Goal: Task Accomplishment & Management: Use online tool/utility

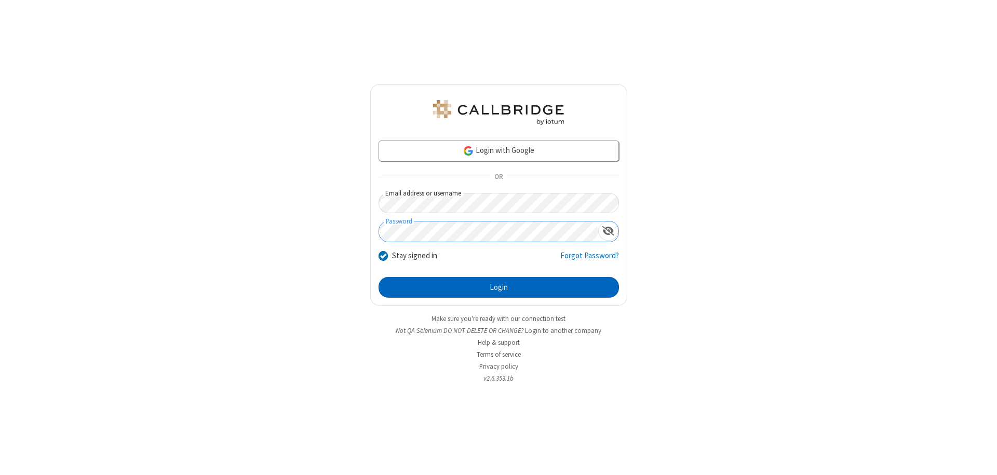
click at [498, 288] on button "Login" at bounding box center [498, 287] width 240 height 21
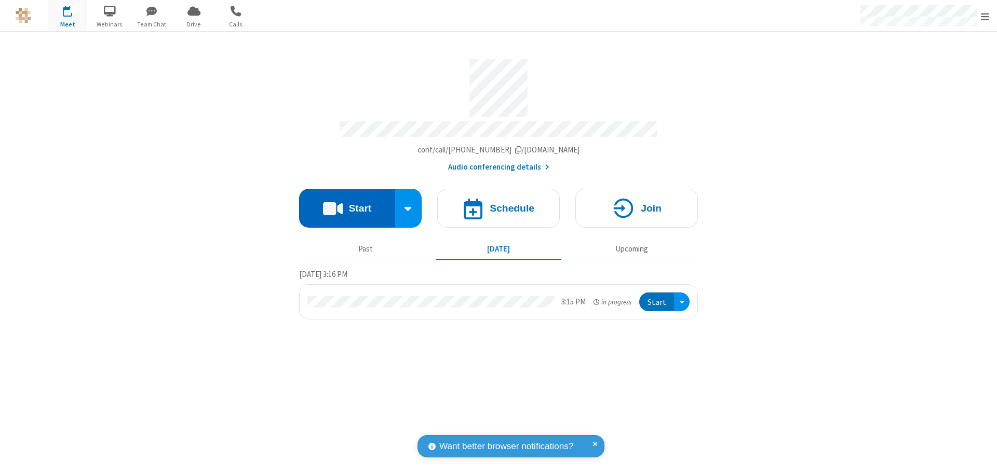
click at [347, 203] on button "Start" at bounding box center [347, 208] width 96 height 39
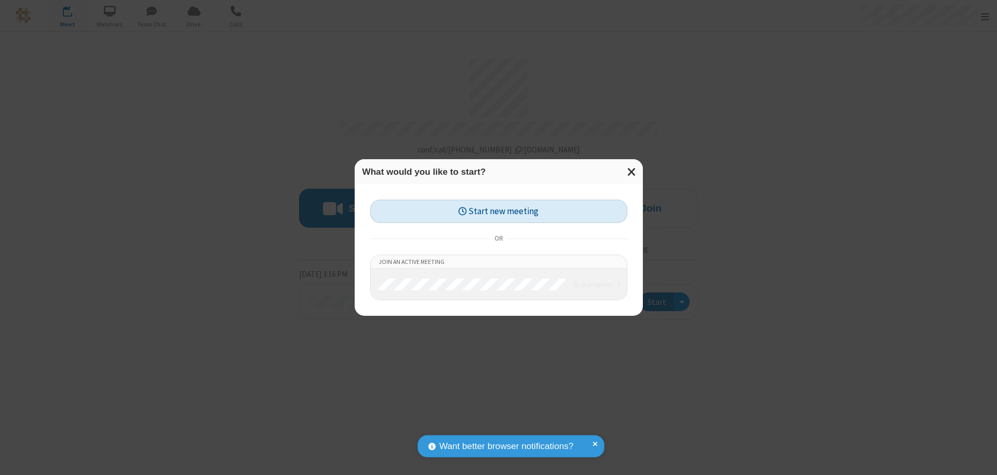
click at [498, 211] on button "Start new meeting" at bounding box center [498, 211] width 257 height 23
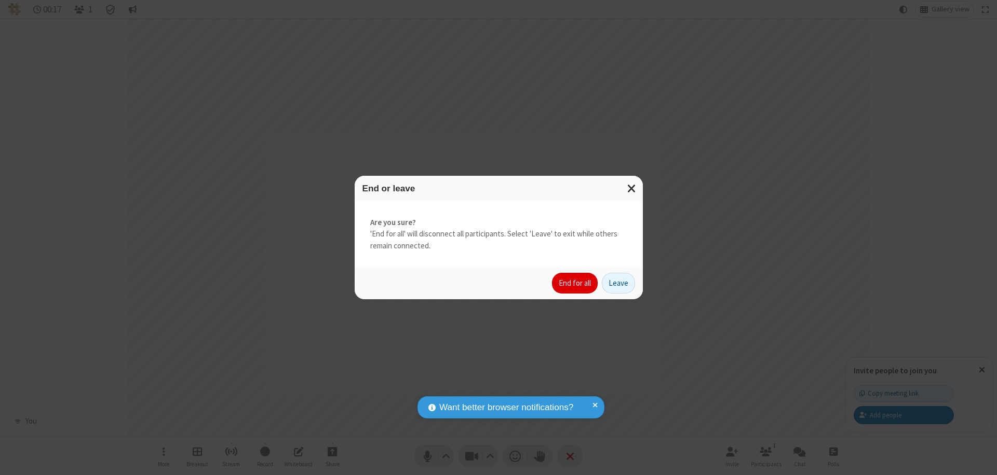
click at [575, 283] on button "End for all" at bounding box center [575, 283] width 46 height 21
